Goal: Transaction & Acquisition: Book appointment/travel/reservation

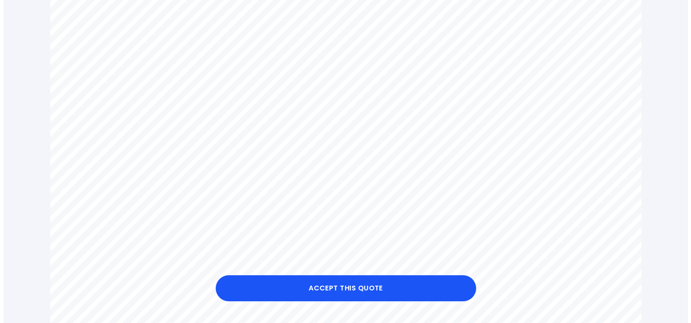
scroll to position [398, 0]
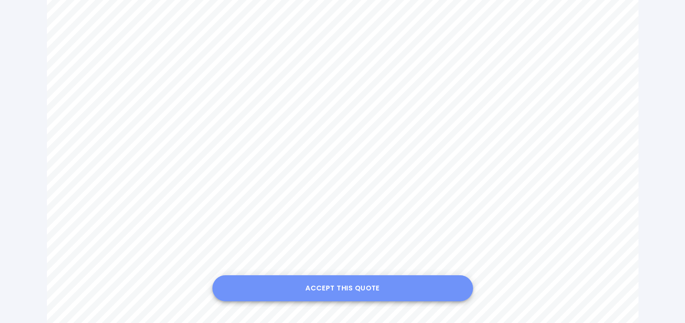
click at [312, 289] on button "Accept this Quote" at bounding box center [342, 288] width 260 height 26
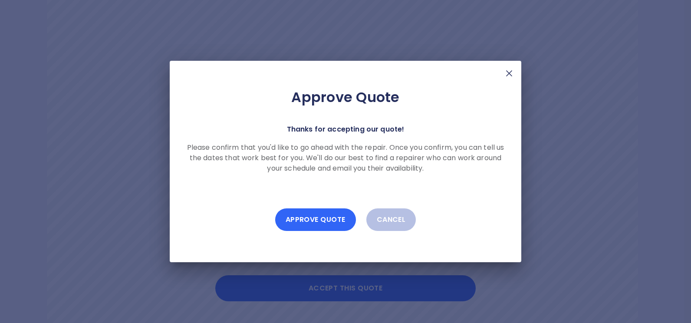
click at [336, 219] on button "Approve Quote" at bounding box center [315, 219] width 81 height 23
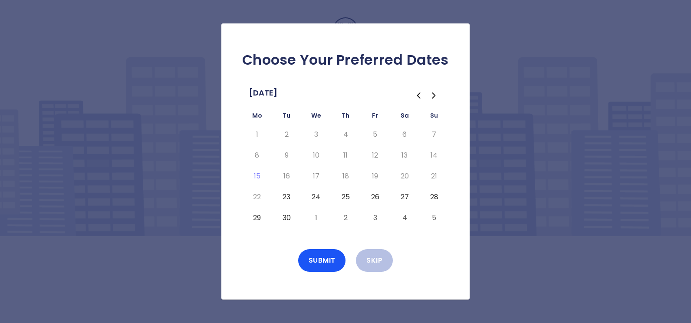
click at [284, 198] on button "23" at bounding box center [287, 197] width 16 height 14
click at [383, 256] on button "Skip" at bounding box center [374, 260] width 37 height 23
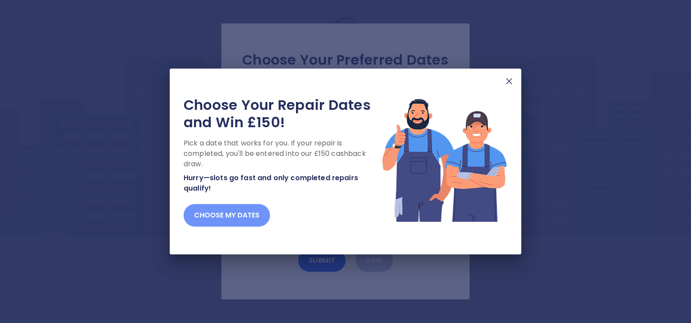
click at [246, 214] on button "Choose my dates" at bounding box center [227, 215] width 86 height 23
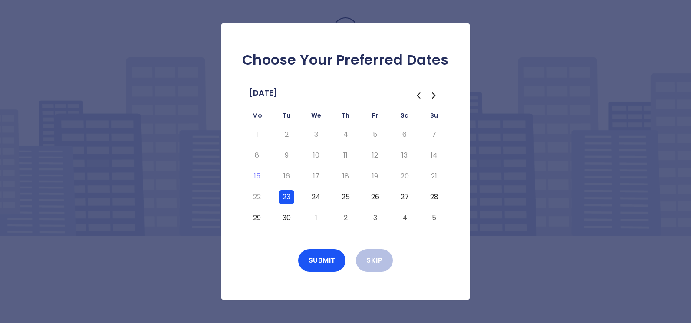
click at [532, 65] on div "Choose Your Preferred Dates September 2025 Mo Tu We Th Fr Sa Su 1 2 3 4 5 6 7 8…" at bounding box center [345, 161] width 691 height 323
click at [165, 138] on div "Choose Your Preferred Dates September 2025 Mo Tu We Th Fr Sa Su 1 2 3 4 5 6 7 8…" at bounding box center [345, 161] width 691 height 323
click at [393, 265] on div "Submit Skip" at bounding box center [345, 260] width 221 height 23
click at [593, 52] on div "Choose Your Preferred Dates September 2025 Mo Tu We Th Fr Sa Su 1 2 3 4 5 6 7 8…" at bounding box center [345, 161] width 691 height 323
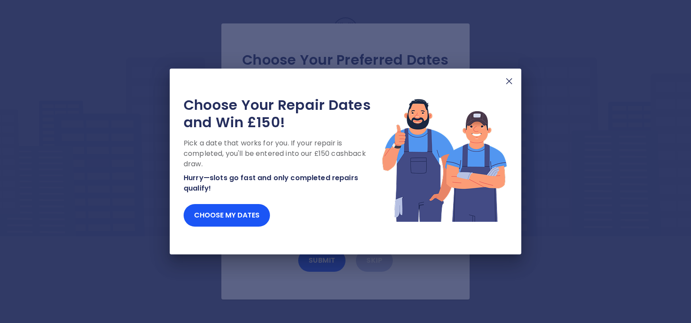
click at [511, 84] on img at bounding box center [509, 81] width 10 height 10
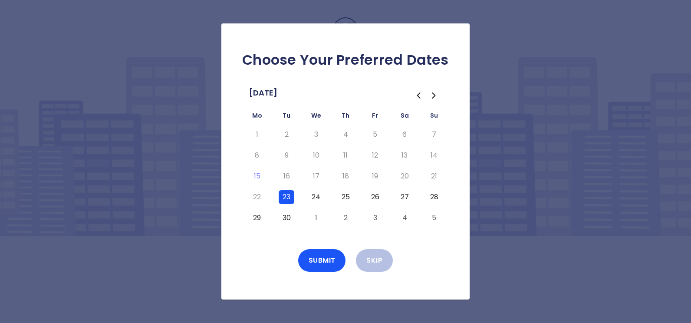
click at [266, 172] on td "15" at bounding box center [257, 176] width 30 height 21
click at [434, 96] on icon "Go to the Next Month" at bounding box center [433, 95] width 3 height 5
click at [511, 102] on div "Choose Your Preferred Dates October 2025 Mo Tu We Th Fr Sa Su 29 30 1 2 3 4 5 6…" at bounding box center [345, 161] width 691 height 323
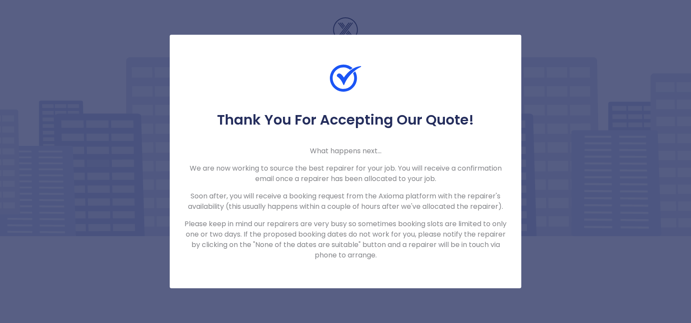
click at [565, 136] on div "Thank You For Accepting Our Quote! What happens next... We are now working to s…" at bounding box center [345, 161] width 691 height 323
click at [546, 142] on div "Thank You For Accepting Our Quote! What happens next... We are now working to s…" at bounding box center [345, 161] width 691 height 323
